Goal: Task Accomplishment & Management: Use online tool/utility

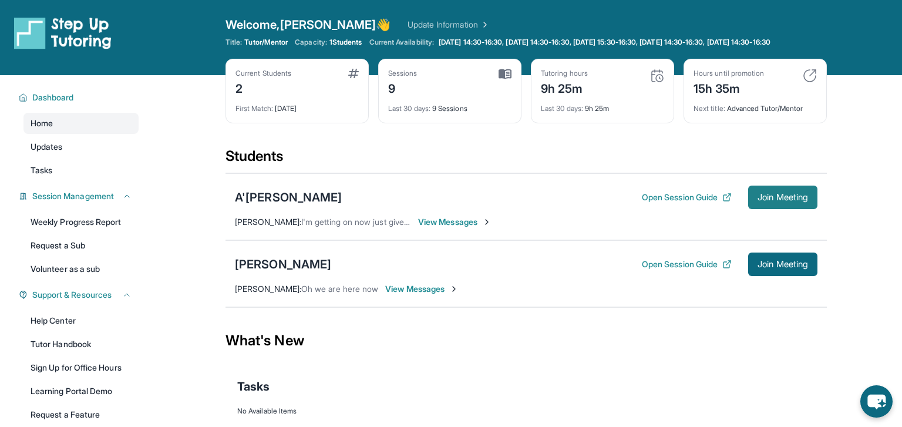
click at [787, 198] on button "Join Meeting" at bounding box center [782, 197] width 69 height 23
click at [657, 83] on img at bounding box center [657, 76] width 14 height 14
click at [565, 113] on span "Last 30 days :" at bounding box center [562, 108] width 42 height 9
click at [566, 97] on div "9h 25m" at bounding box center [564, 87] width 47 height 19
click at [780, 201] on span "Join Meeting" at bounding box center [783, 197] width 51 height 7
